Goal: Task Accomplishment & Management: Manage account settings

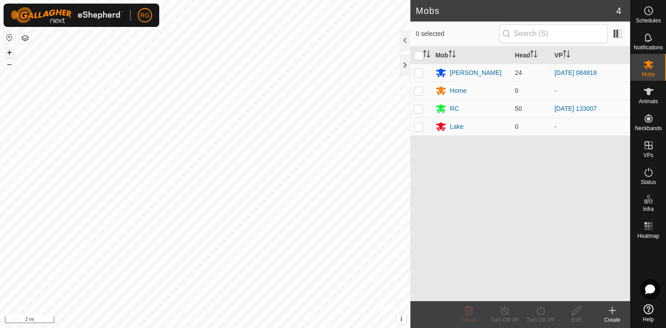
click at [11, 53] on button "+" at bounding box center [9, 52] width 11 height 11
click at [10, 53] on button "+" at bounding box center [9, 52] width 11 height 11
click at [13, 53] on button "+" at bounding box center [9, 52] width 11 height 11
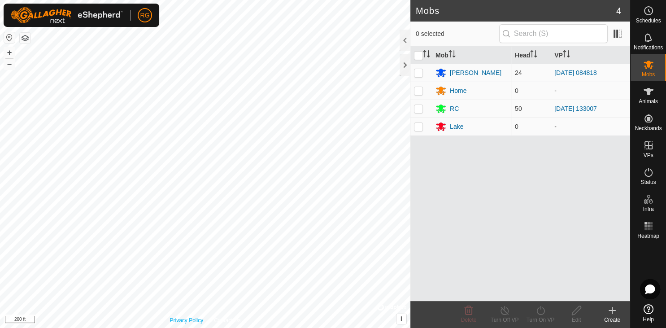
click at [198, 317] on div "Privacy Policy Contact Us RB2015 0484022446 RC [DATE] 133007 + – ⇧ i © Mapbox ,…" at bounding box center [205, 164] width 411 height 328
click at [11, 53] on button "+" at bounding box center [9, 52] width 11 height 11
click at [13, 66] on button "–" at bounding box center [9, 64] width 11 height 11
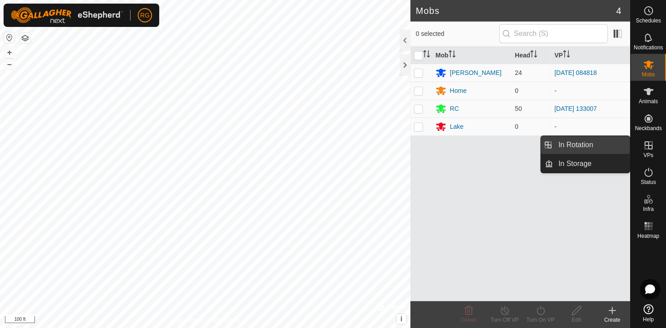
click at [575, 145] on link "In Rotation" at bounding box center [591, 145] width 77 height 18
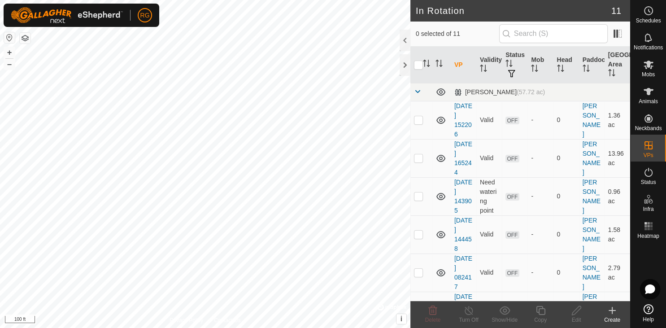
click at [612, 310] on icon at bounding box center [612, 310] width 11 height 11
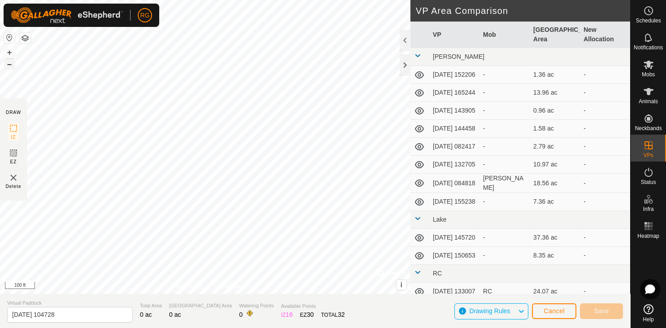
click at [11, 65] on button "–" at bounding box center [9, 64] width 11 height 11
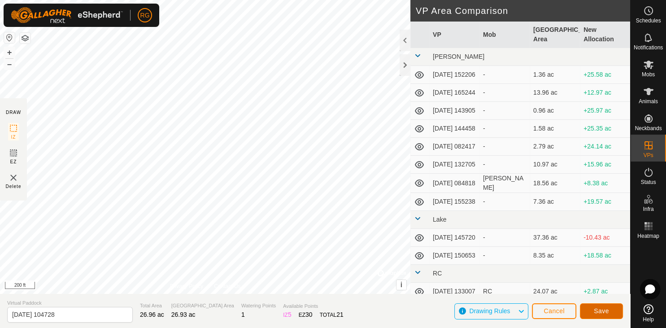
click at [613, 310] on button "Save" at bounding box center [601, 311] width 43 height 16
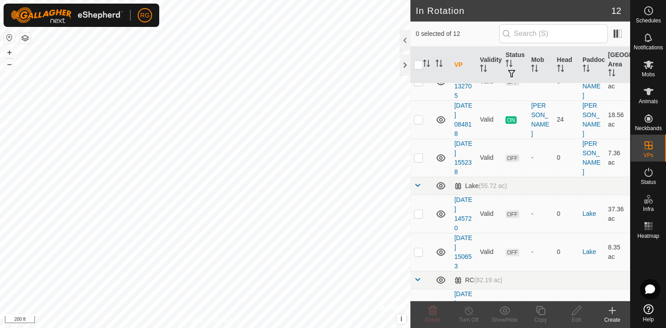
scroll to position [292, 0]
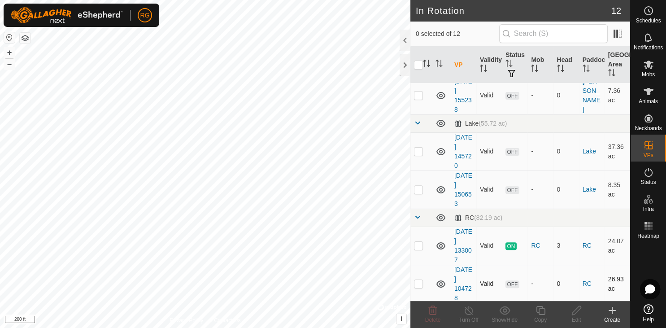
click at [416, 283] on p-checkbox at bounding box center [418, 283] width 9 height 7
checkbox input "false"
click at [404, 66] on div at bounding box center [405, 65] width 11 height 22
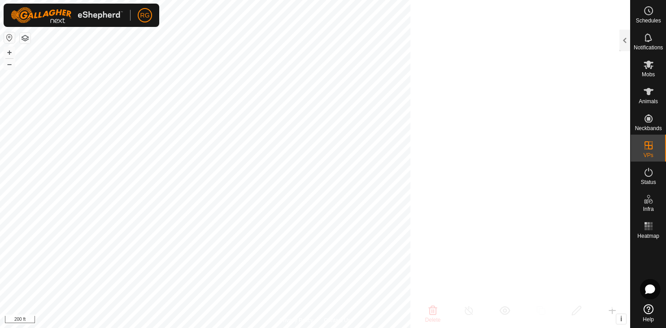
scroll to position [1132, 0]
click at [649, 12] on icon at bounding box center [648, 10] width 11 height 11
click at [625, 35] on div at bounding box center [625, 41] width 11 height 22
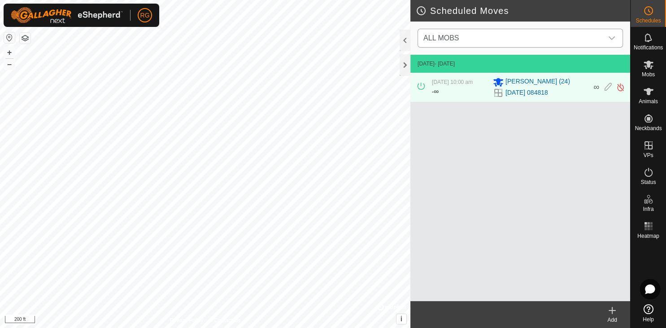
click at [613, 38] on icon "dropdown trigger" at bounding box center [611, 38] width 7 height 7
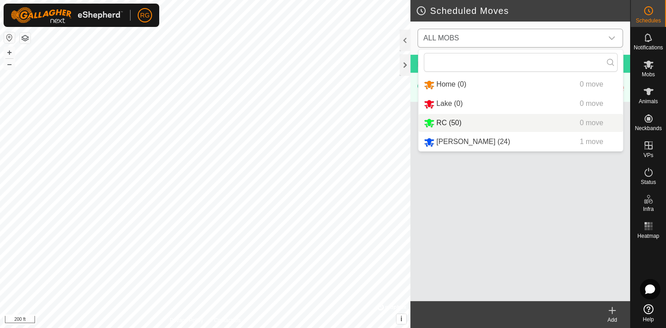
click at [450, 123] on li "RC (50) 0 move" at bounding box center [521, 123] width 205 height 18
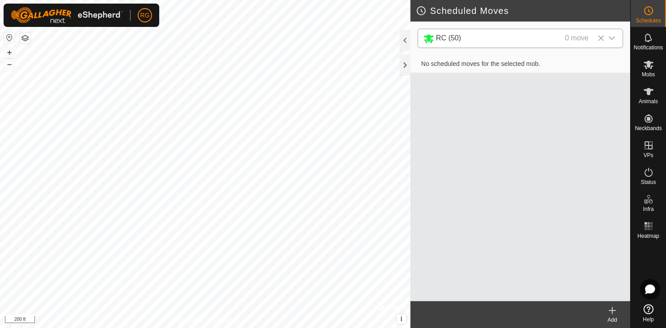
click at [609, 309] on icon at bounding box center [612, 310] width 11 height 11
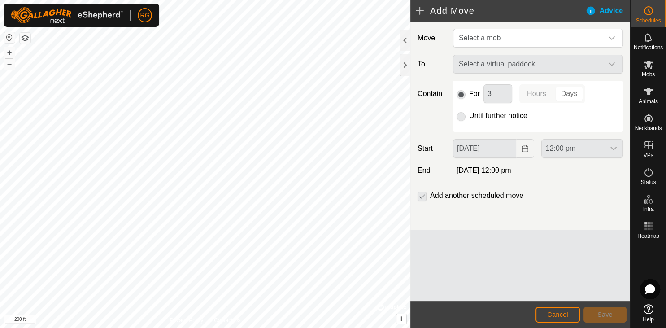
click at [464, 116] on p-radiobutton at bounding box center [461, 115] width 9 height 11
click at [611, 35] on icon "dropdown trigger" at bounding box center [611, 38] width 7 height 7
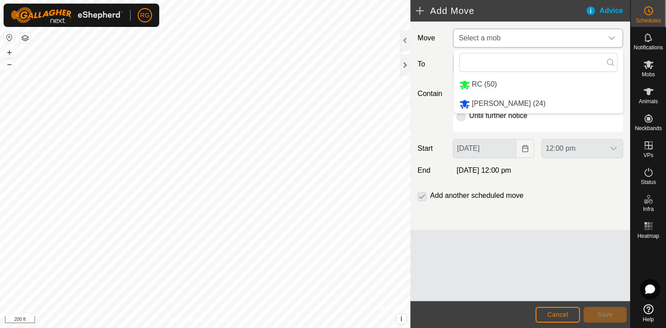
click at [487, 86] on li "RC (50)" at bounding box center [538, 84] width 169 height 18
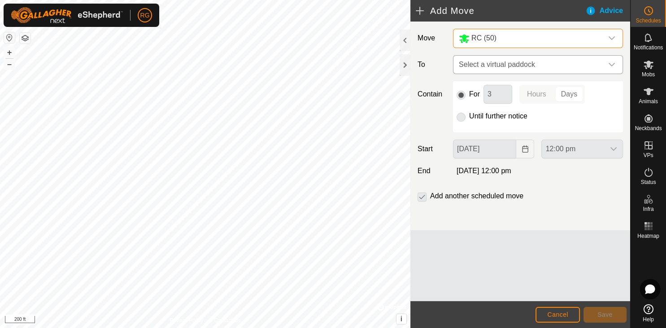
click at [609, 66] on icon "dropdown trigger" at bounding box center [611, 64] width 7 height 7
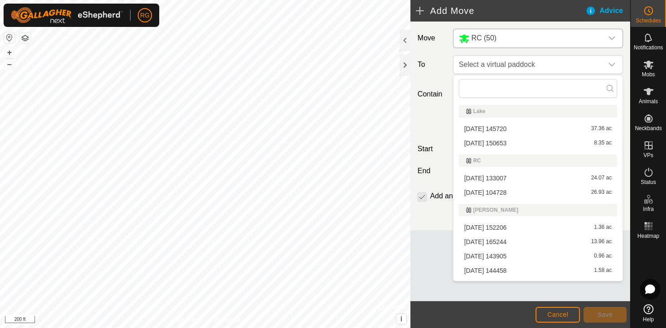
click at [458, 177] on p-selectitem "[DATE] 133007 24.07 ac" at bounding box center [538, 177] width 169 height 13
click at [474, 179] on li "[DATE] 133007 24.07 ac" at bounding box center [538, 177] width 158 height 13
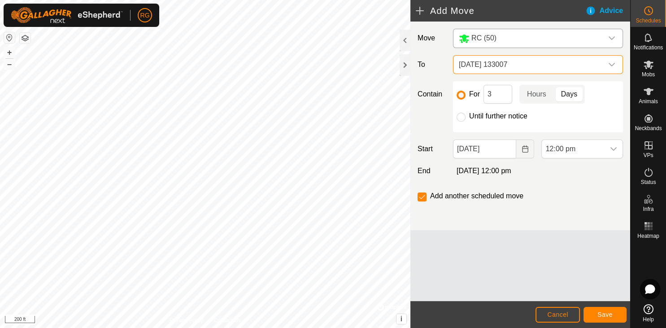
click at [615, 66] on icon "dropdown trigger" at bounding box center [611, 64] width 7 height 7
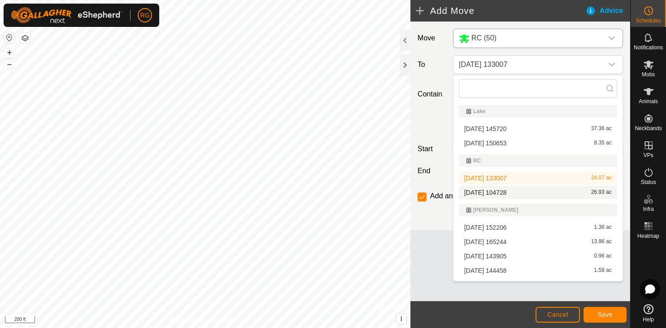
click at [498, 191] on span "[DATE] 104728" at bounding box center [485, 192] width 43 height 6
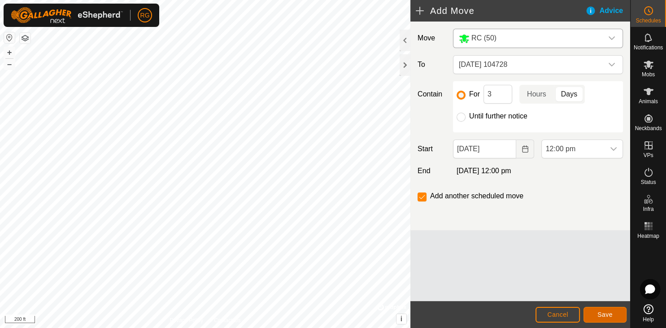
click at [593, 315] on button "Save" at bounding box center [605, 315] width 43 height 16
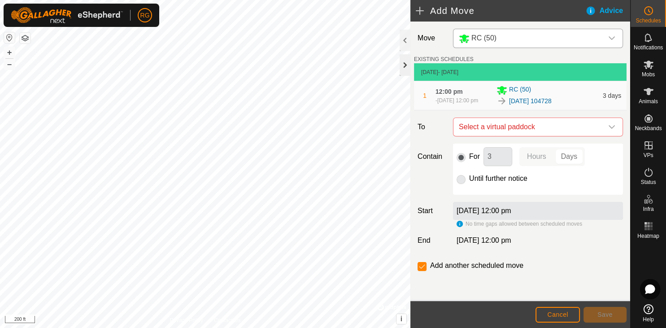
click at [408, 64] on div at bounding box center [405, 65] width 11 height 22
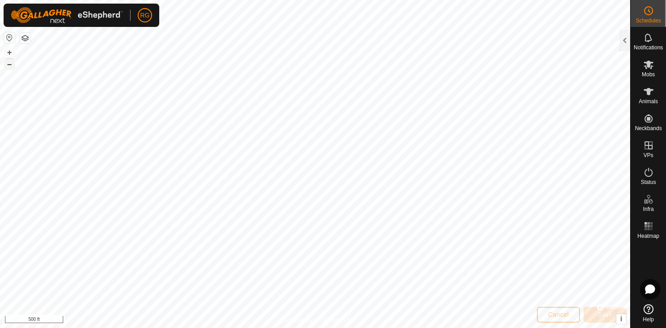
click at [7, 65] on button "–" at bounding box center [9, 64] width 11 height 11
click at [12, 67] on button "–" at bounding box center [9, 64] width 11 height 11
click at [13, 55] on button "+" at bounding box center [9, 52] width 11 height 11
click at [7, 53] on button "+" at bounding box center [9, 52] width 11 height 11
click at [8, 66] on button "–" at bounding box center [9, 64] width 11 height 11
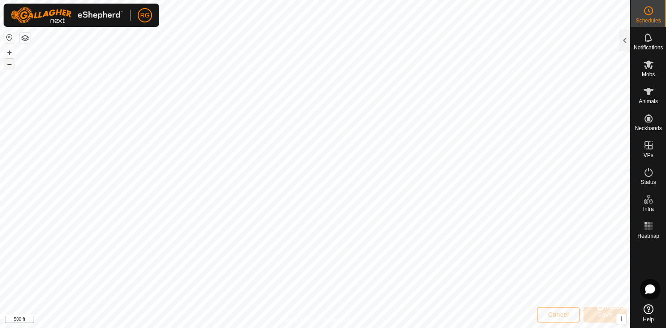
click at [10, 65] on button "–" at bounding box center [9, 64] width 11 height 11
click at [10, 52] on button "+" at bounding box center [9, 52] width 11 height 11
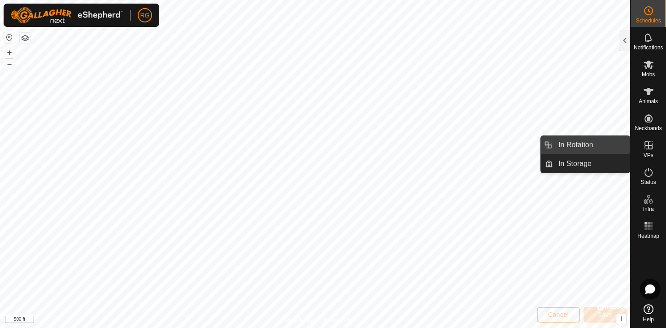
click at [578, 142] on link "In Rotation" at bounding box center [591, 145] width 77 height 18
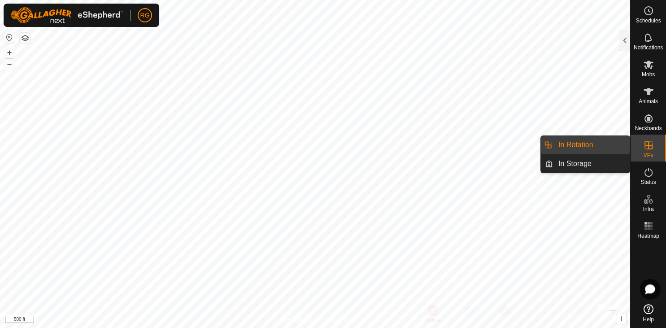
scroll to position [1132, 0]
click at [581, 140] on link "In Rotation" at bounding box center [591, 145] width 77 height 18
click at [604, 166] on link "In Storage" at bounding box center [591, 164] width 77 height 18
click at [585, 144] on link "In Rotation" at bounding box center [591, 145] width 77 height 18
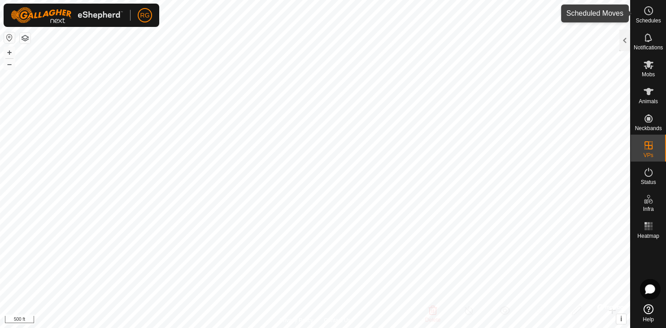
click at [641, 13] on es-schedule-vp-svg-icon at bounding box center [649, 11] width 16 height 14
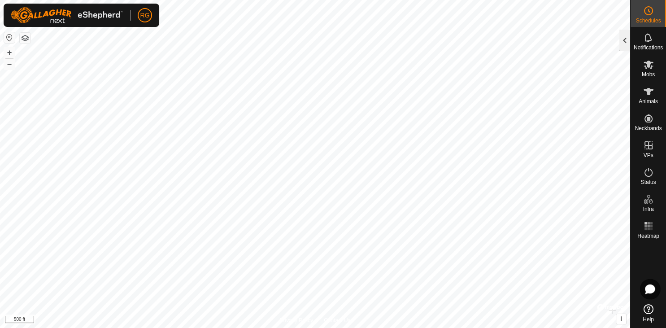
click at [625, 39] on div at bounding box center [625, 41] width 11 height 22
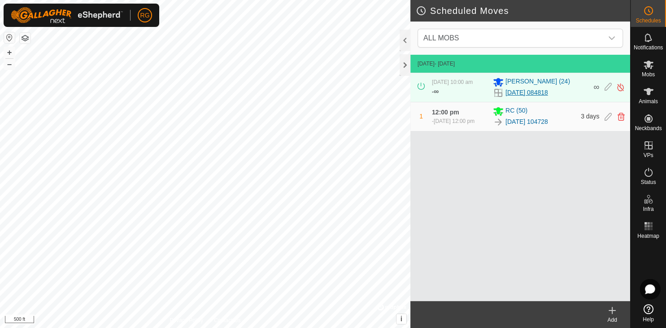
click at [548, 92] on link "[DATE] 084818" at bounding box center [527, 92] width 43 height 9
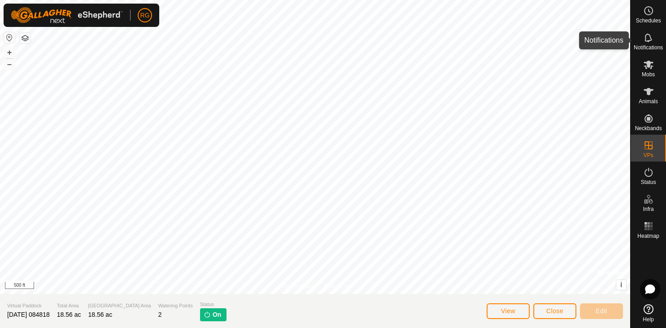
click at [650, 39] on icon at bounding box center [648, 37] width 11 height 11
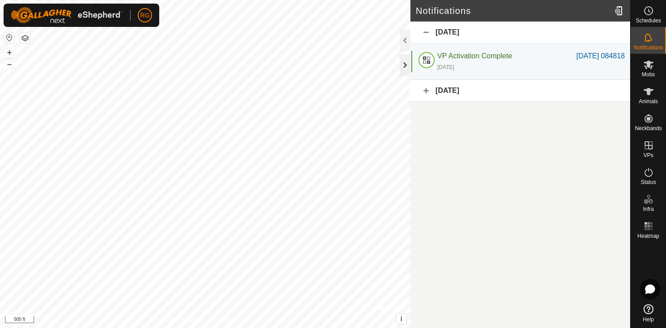
click at [401, 58] on div at bounding box center [405, 65] width 11 height 22
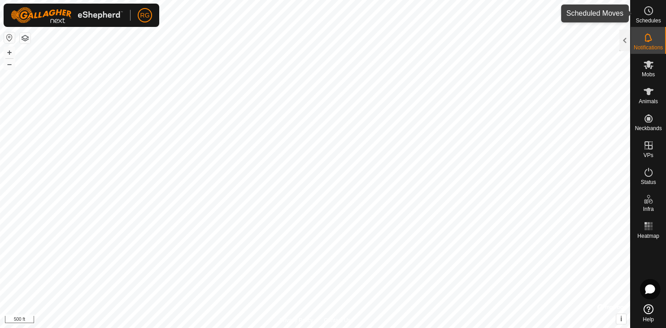
click at [643, 12] on icon at bounding box center [648, 10] width 11 height 11
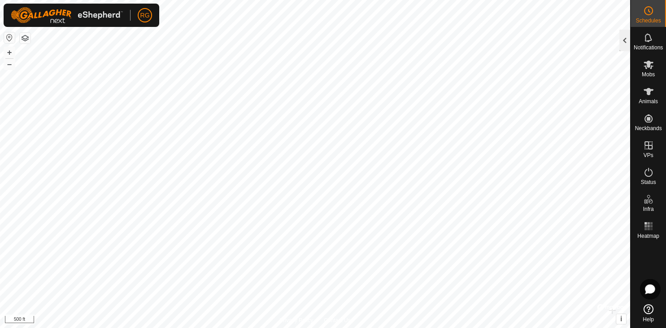
click at [622, 40] on div at bounding box center [625, 41] width 11 height 22
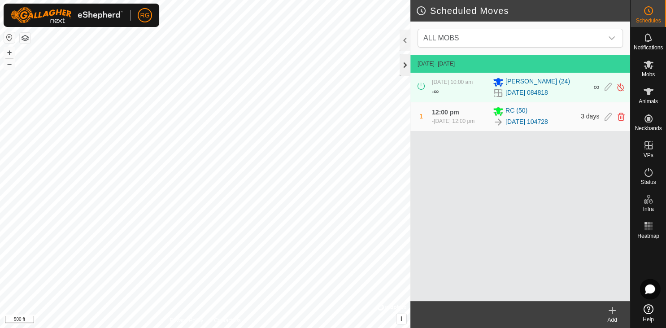
click at [406, 71] on div at bounding box center [405, 65] width 11 height 22
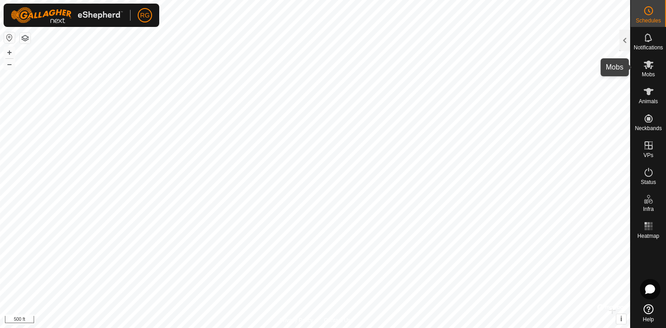
click at [651, 69] on icon at bounding box center [648, 64] width 11 height 11
click at [626, 44] on div at bounding box center [625, 41] width 11 height 22
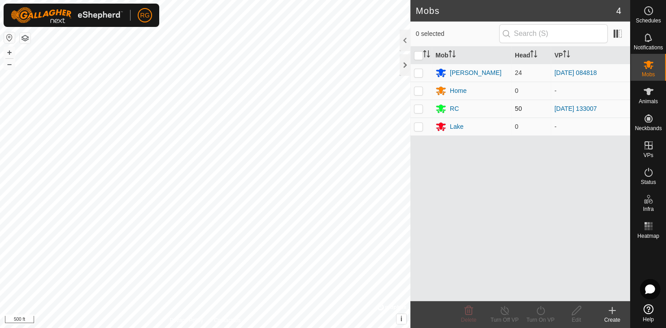
click at [420, 108] on p-checkbox at bounding box center [418, 108] width 9 height 7
click at [421, 109] on p-checkbox at bounding box center [418, 108] width 9 height 7
checkbox input "false"
click at [656, 99] on span "Animals" at bounding box center [648, 101] width 19 height 5
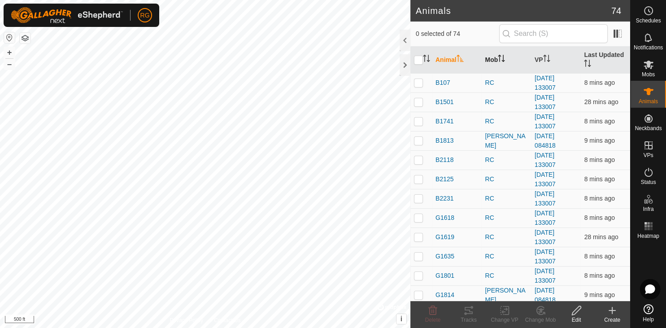
click at [499, 60] on th "Mob" at bounding box center [506, 60] width 50 height 27
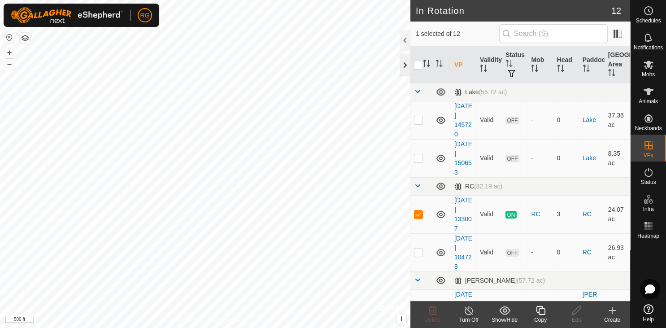
click at [408, 66] on div at bounding box center [405, 65] width 11 height 22
